Goal: Information Seeking & Learning: Learn about a topic

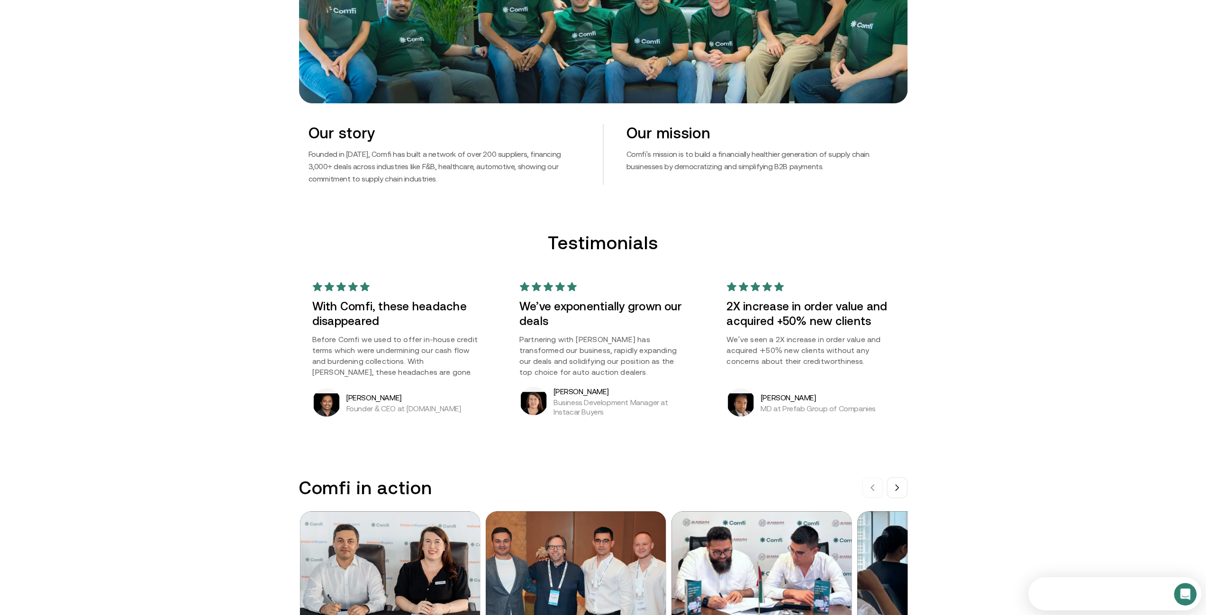
scroll to position [616, 0]
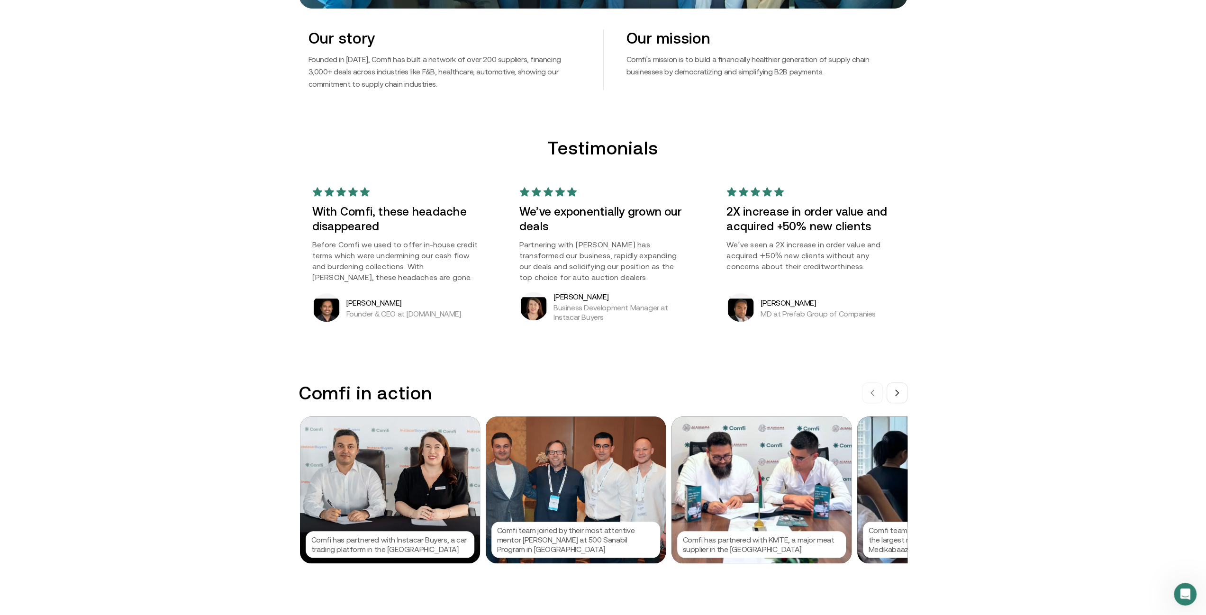
click at [1043, 366] on div "We are Comfi We are reshaping the B2B payments landscape by offering solutions …" at bounding box center [603, 619] width 1206 height 2470
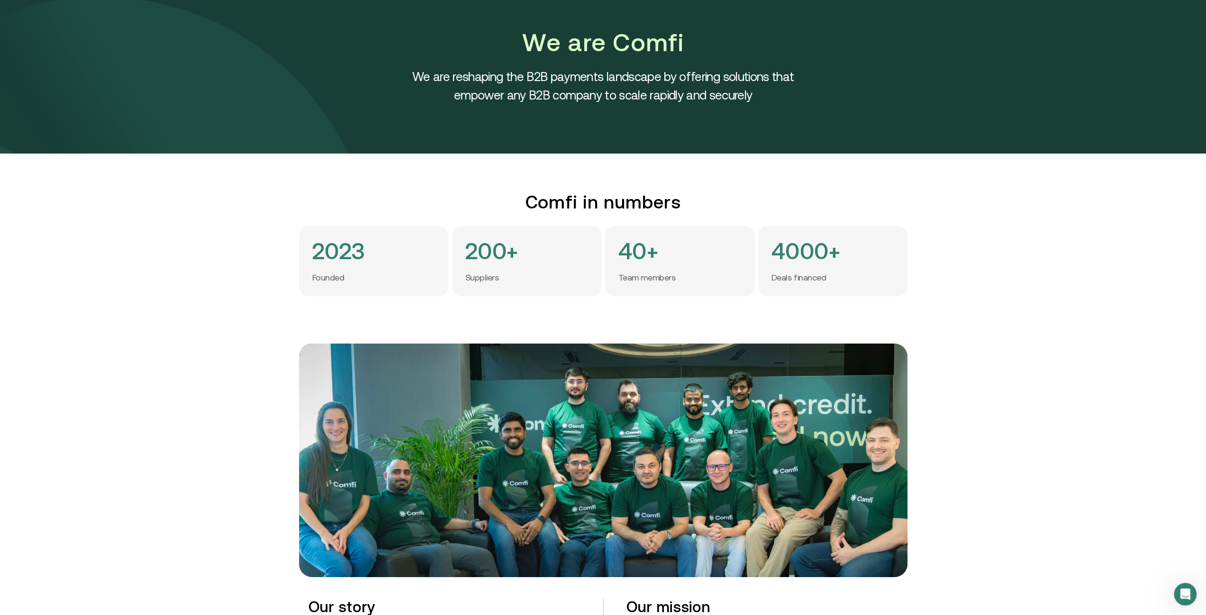
scroll to position [0, 0]
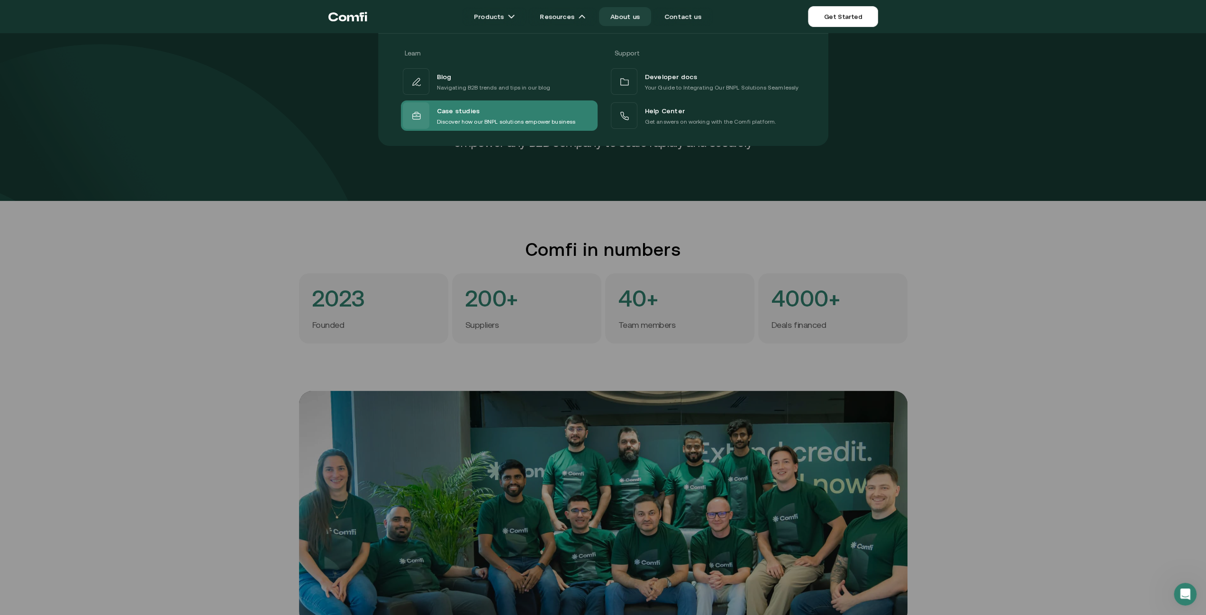
click at [511, 117] on p "Discover how our BNPL solutions empower business" at bounding box center [506, 121] width 139 height 9
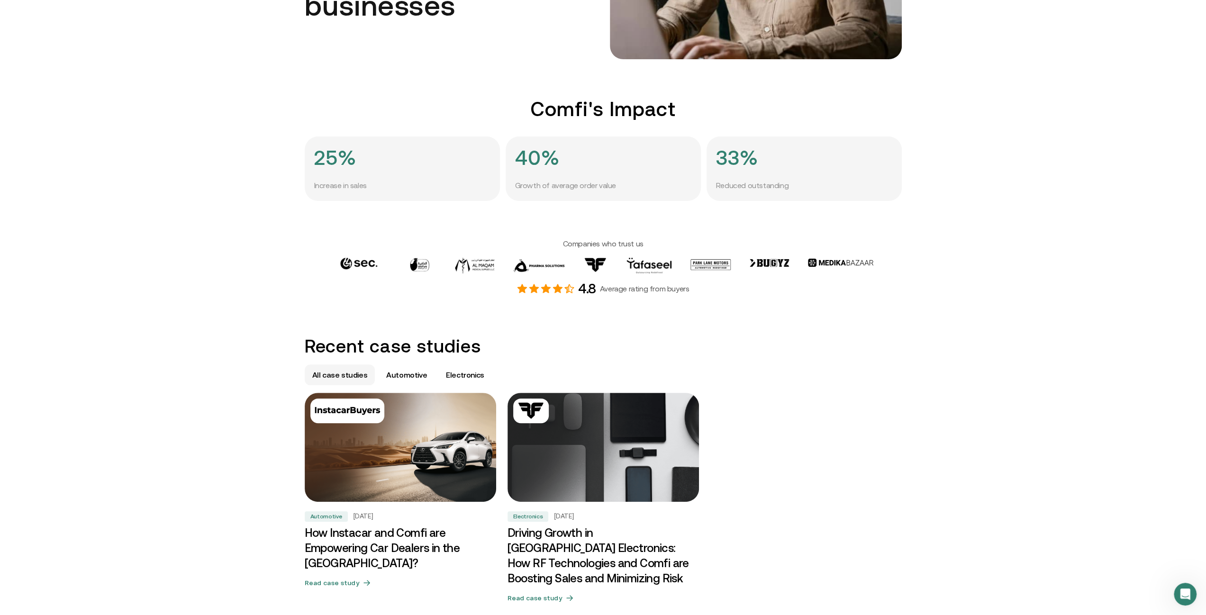
scroll to position [284, 0]
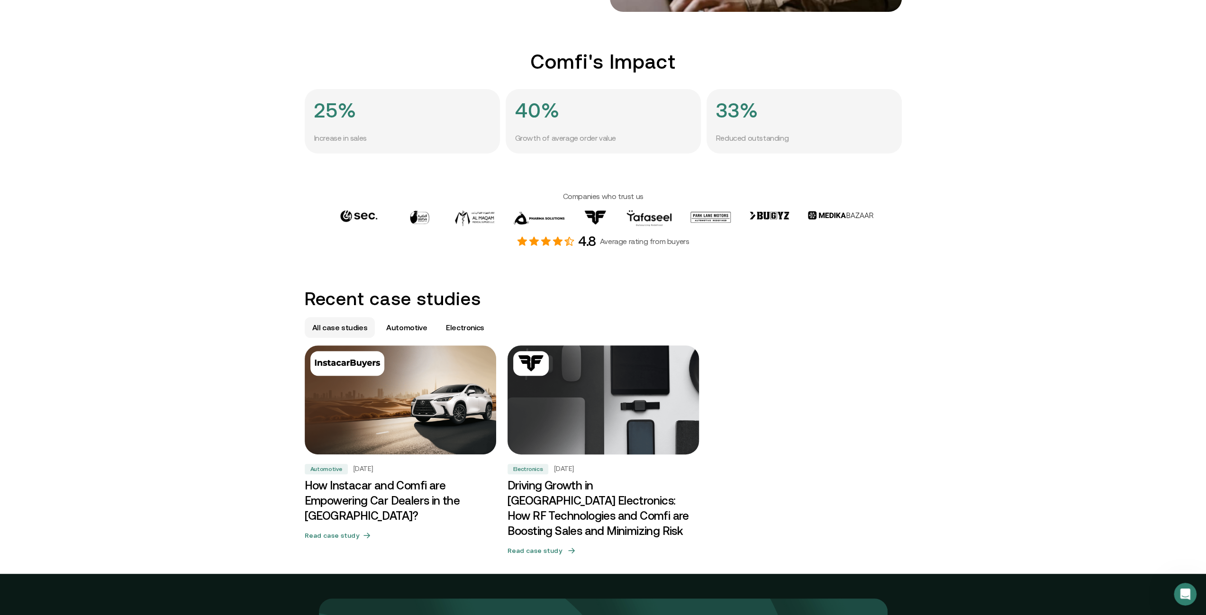
click at [615, 414] on img at bounding box center [602, 399] width 201 height 115
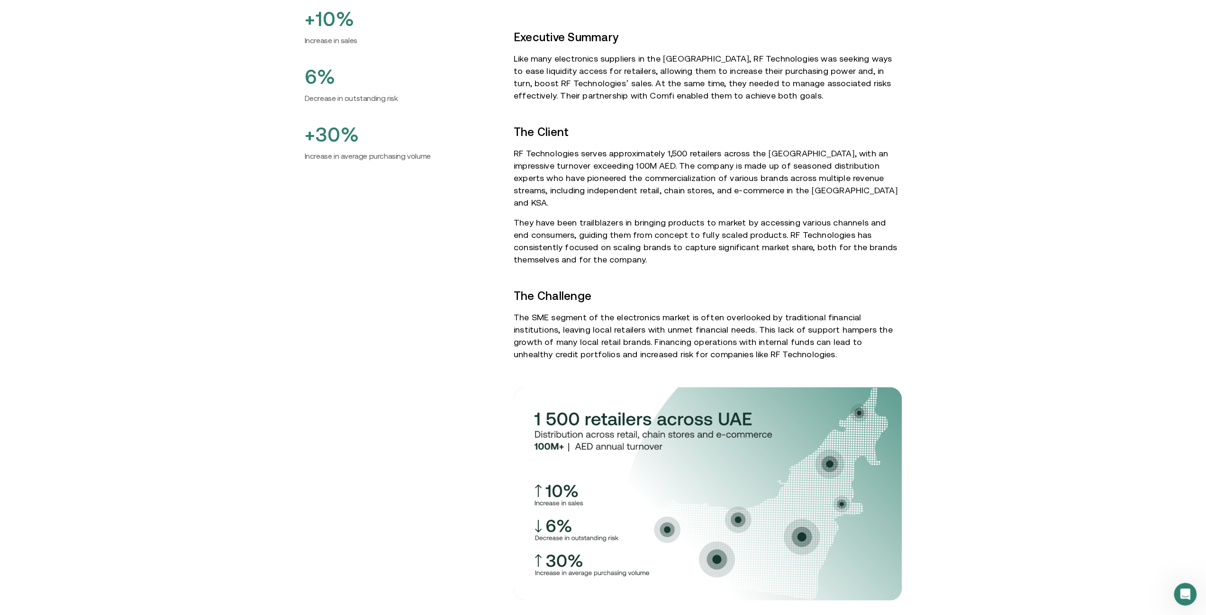
scroll to position [379, 0]
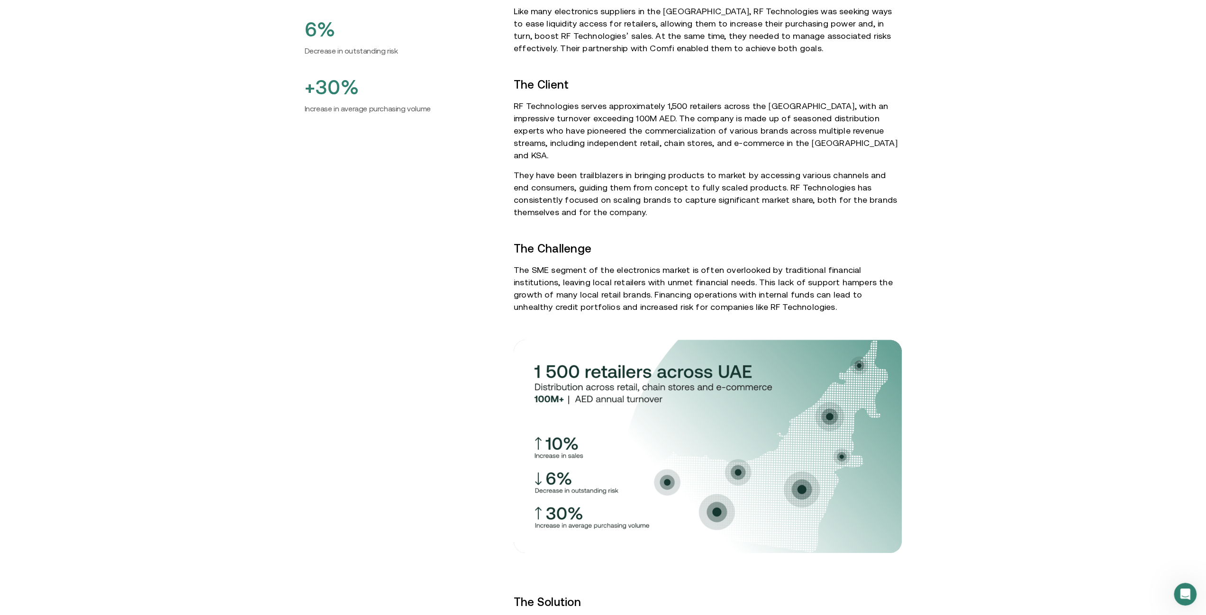
click at [704, 264] on p "The SME segment of the electronics market is often overlooked by traditional fi…" at bounding box center [707, 288] width 388 height 49
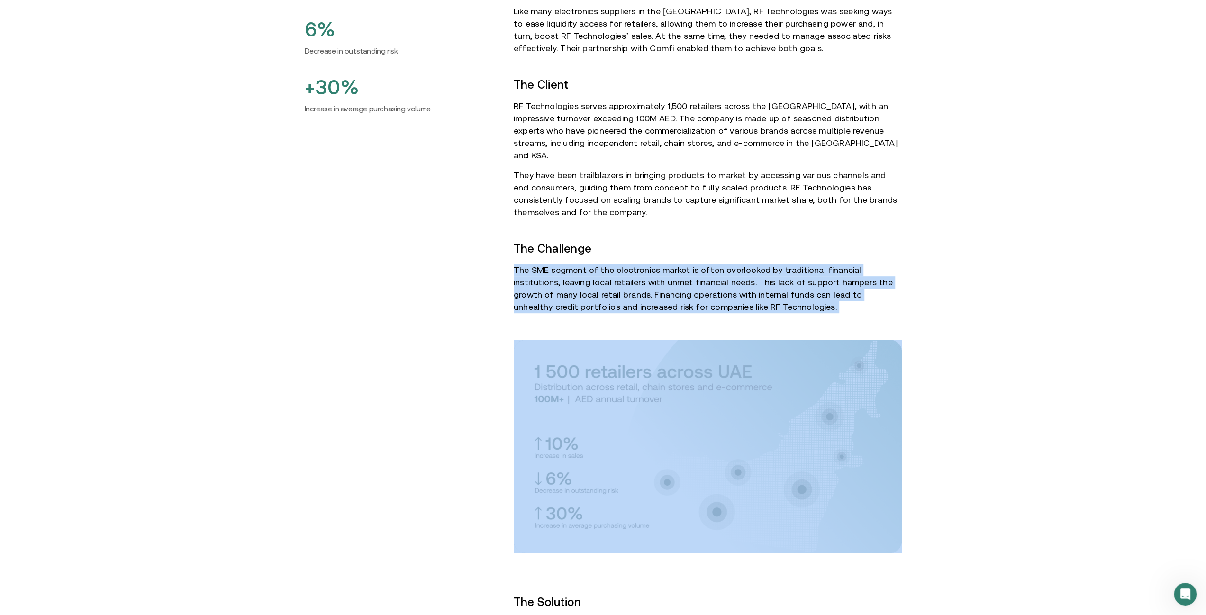
click at [704, 264] on p "The SME segment of the electronics market is often overlooked by traditional fi…" at bounding box center [707, 288] width 388 height 49
click at [777, 264] on p "The SME segment of the electronics market is often overlooked by traditional fi…" at bounding box center [707, 288] width 388 height 49
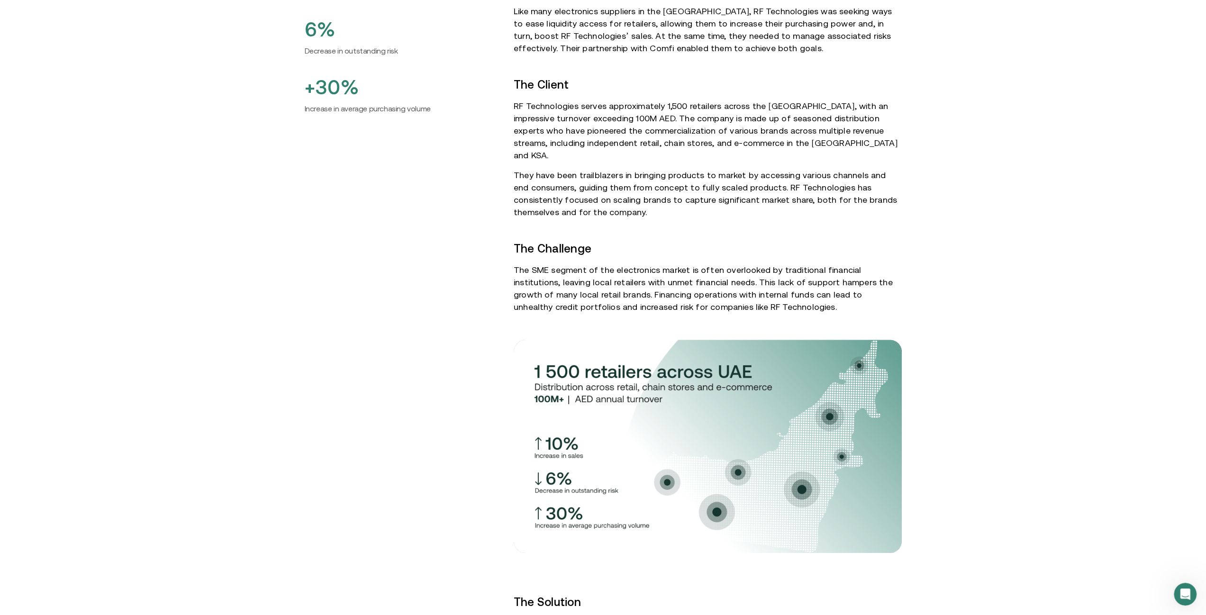
click at [703, 264] on p "The SME segment of the electronics market is often overlooked by traditional fi…" at bounding box center [707, 288] width 388 height 49
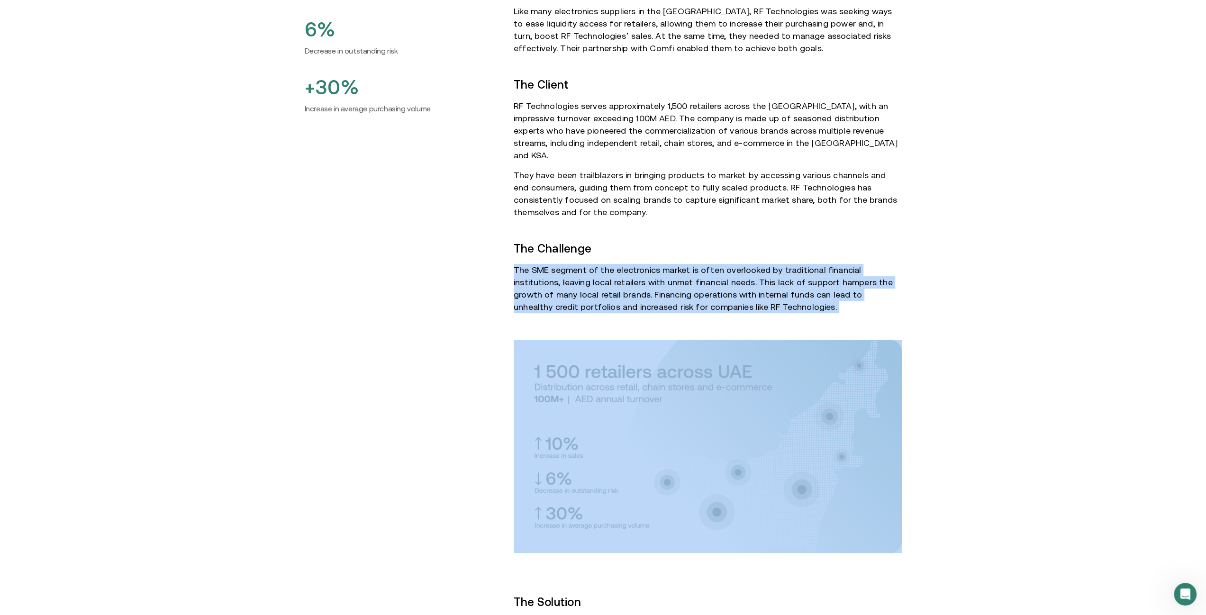
click at [703, 264] on p "The SME segment of the electronics market is often overlooked by traditional fi…" at bounding box center [707, 288] width 388 height 49
click at [723, 264] on p "The SME segment of the electronics market is often overlooked by traditional fi…" at bounding box center [707, 288] width 388 height 49
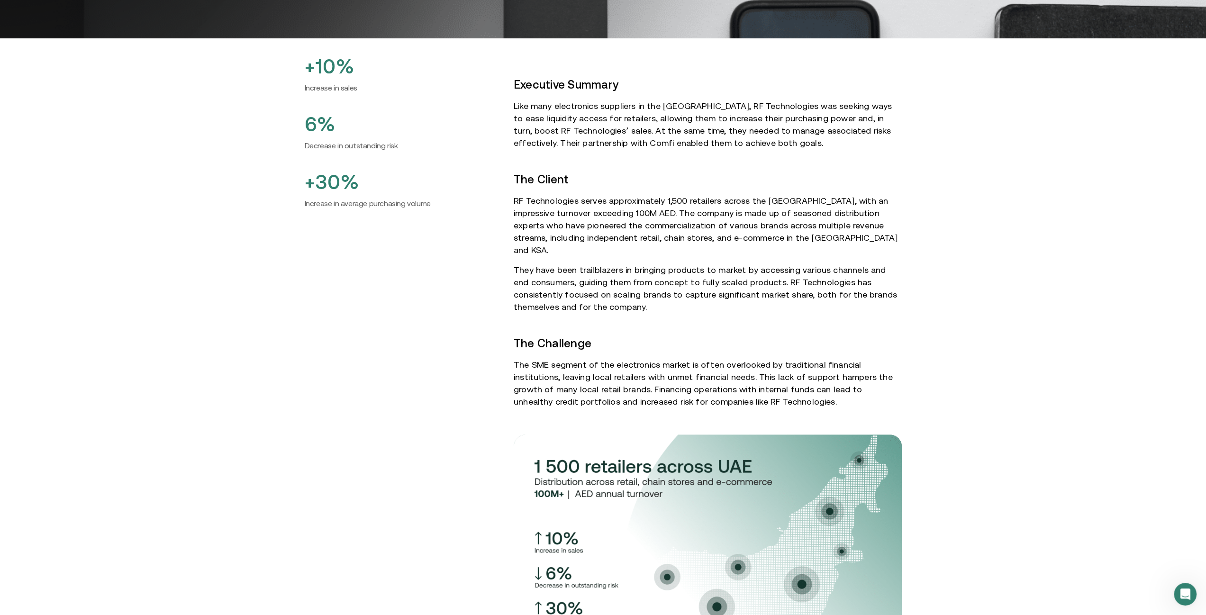
scroll to position [0, 0]
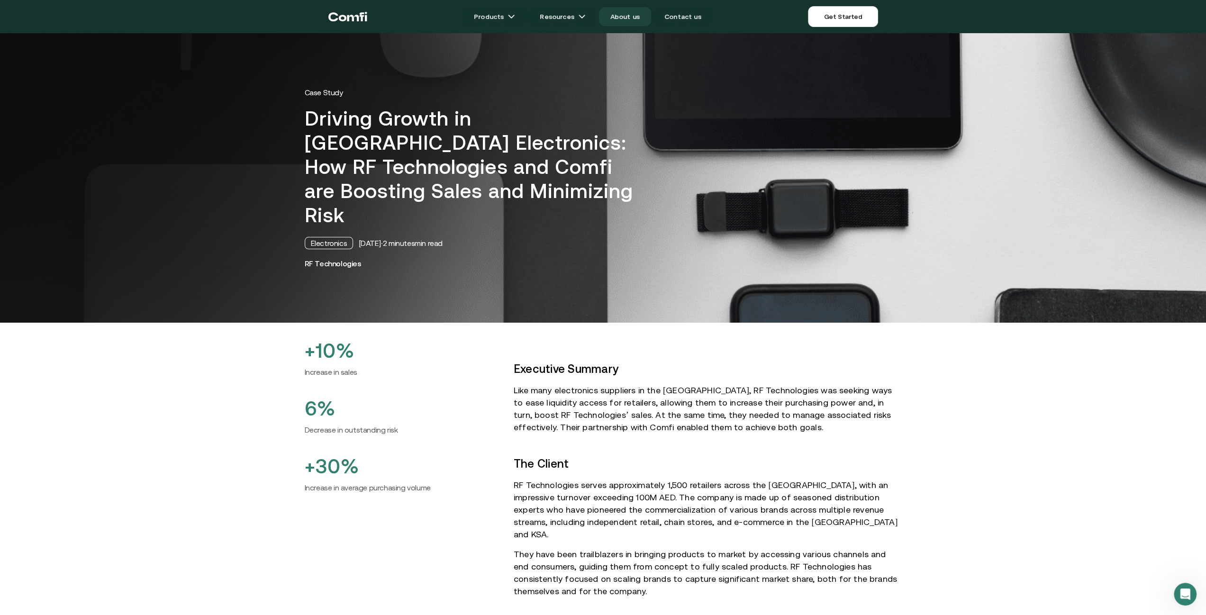
click at [636, 17] on link "About us" at bounding box center [625, 16] width 52 height 19
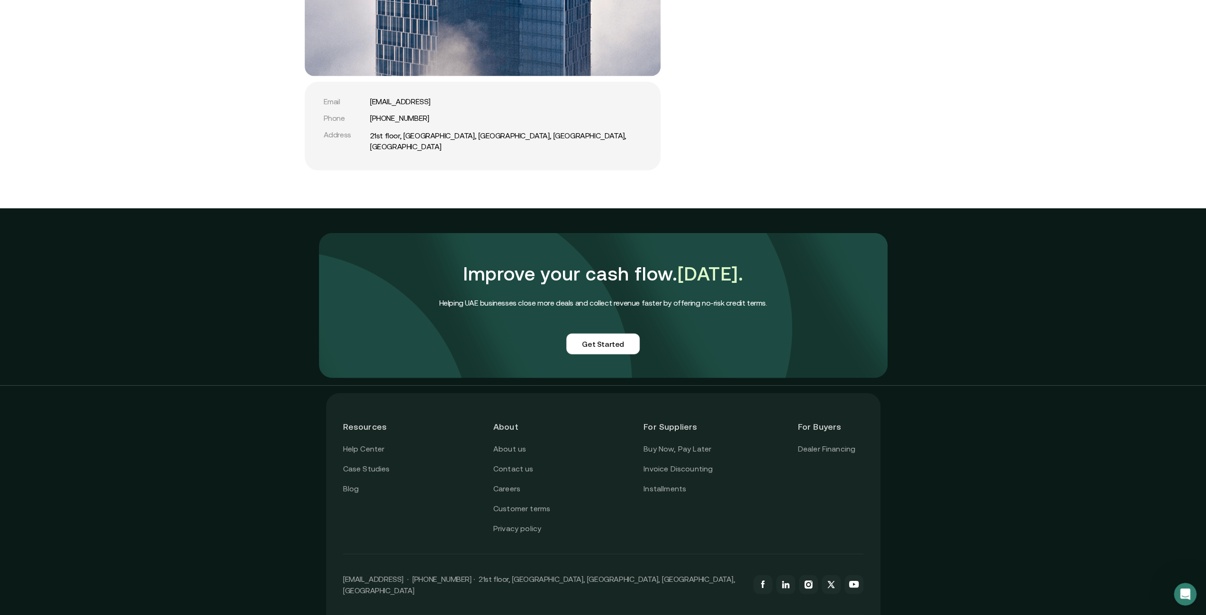
scroll to position [2121, 0]
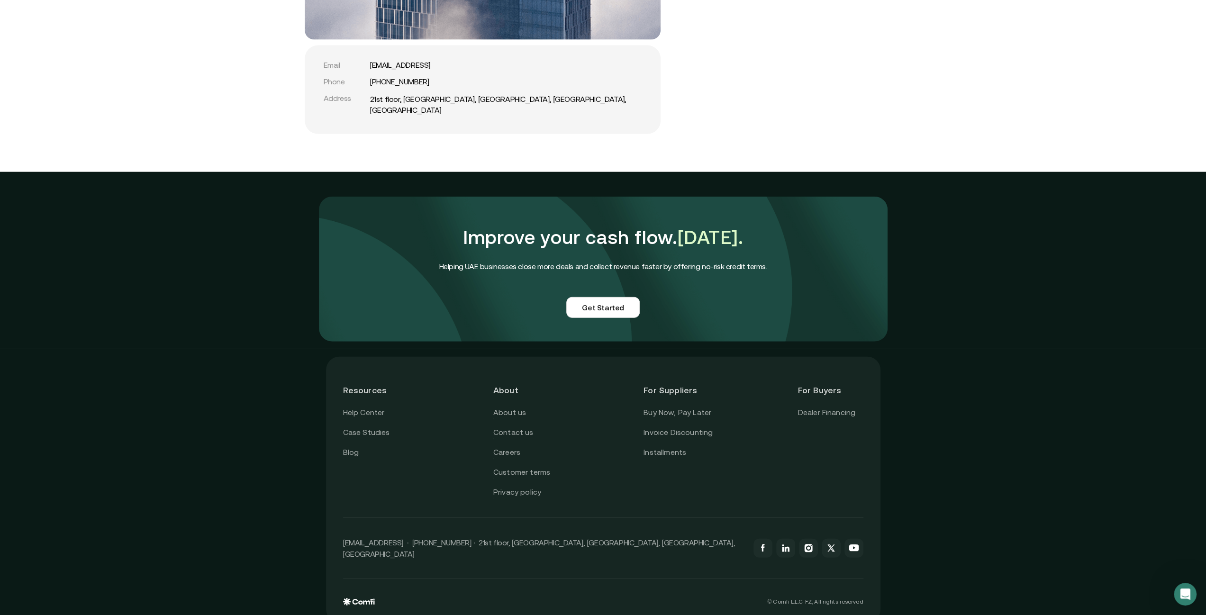
click at [967, 312] on div "Improve your cash flow. [DATE]. Helping UAE businesses close more deals and col…" at bounding box center [603, 260] width 1206 height 177
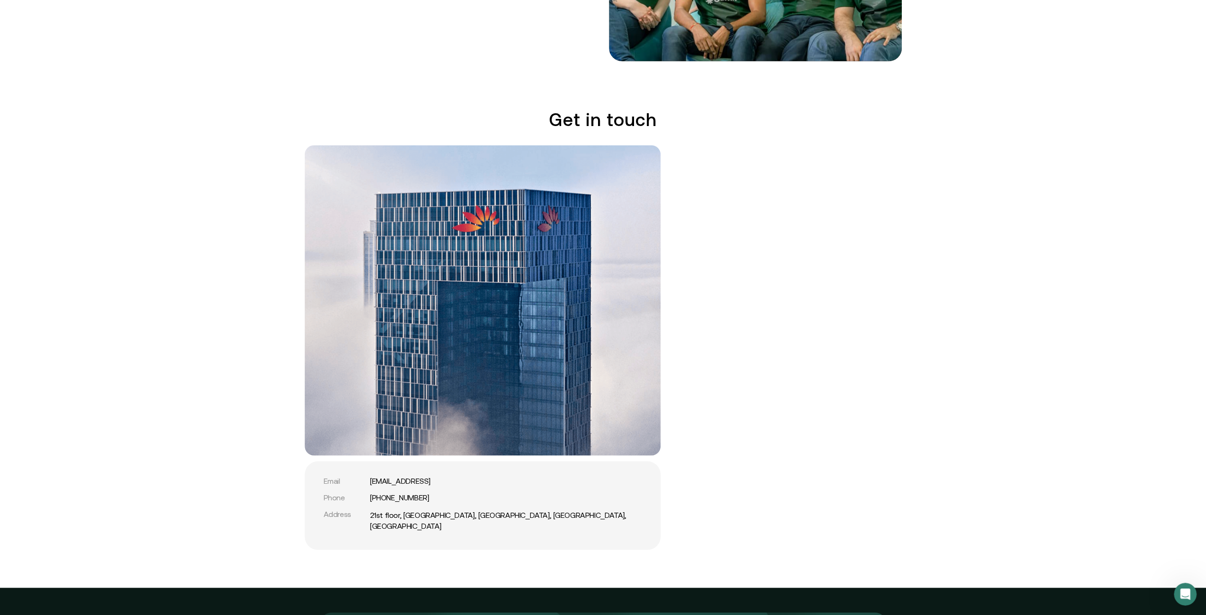
scroll to position [1800, 0]
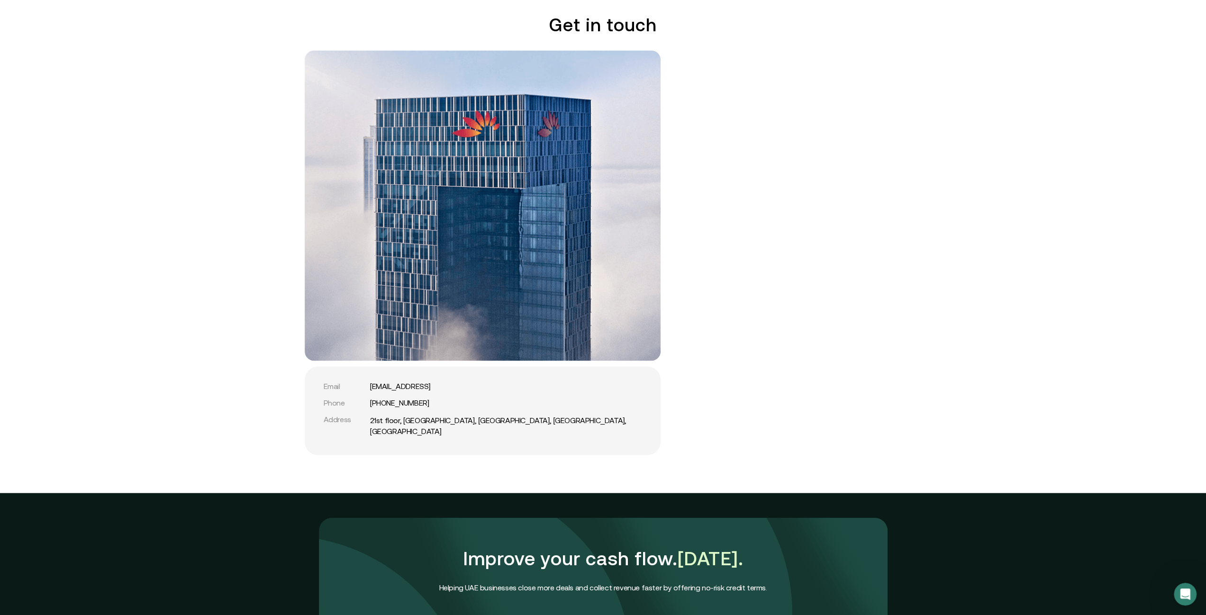
click at [984, 135] on div "Get in touch Email [EMAIL_ADDRESS] Phone [PHONE_NUMBER] Address [GEOGRAPHIC_DAT…" at bounding box center [603, 234] width 1206 height 441
